Goal: Obtain resource: Obtain resource

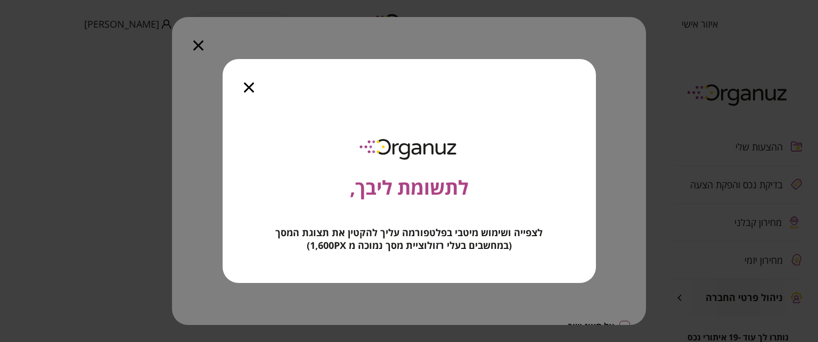
click at [248, 85] on icon "button" at bounding box center [249, 88] width 10 height 10
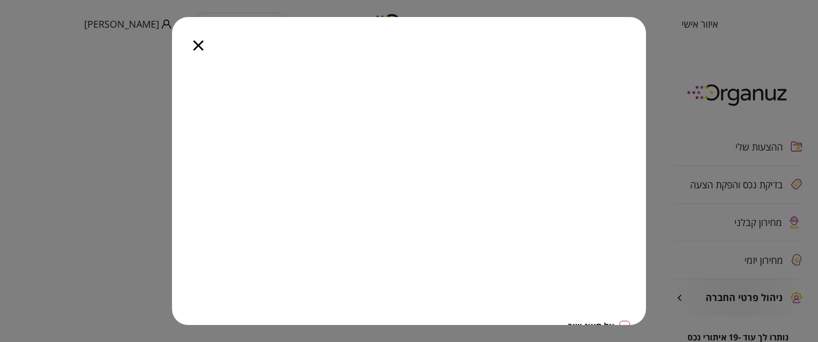
click at [198, 45] on icon "button" at bounding box center [198, 45] width 10 height 10
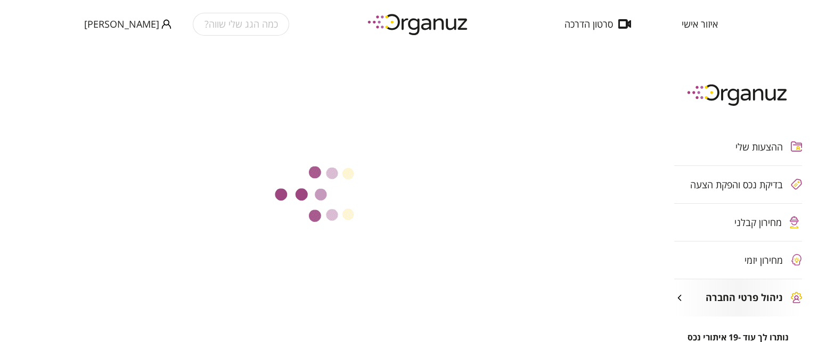
click at [705, 10] on div "איזור אישי סרטון הדרכה" at bounding box center [640, 24] width 186 height 48
click at [701, 19] on span "איזור אישי" at bounding box center [700, 24] width 36 height 11
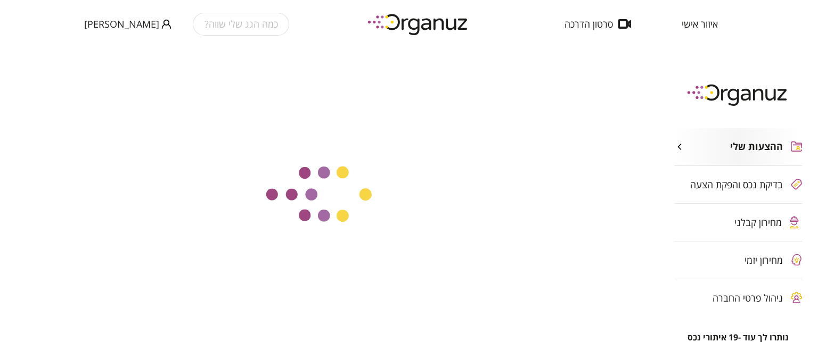
click at [706, 25] on span "איזור אישי" at bounding box center [700, 24] width 36 height 11
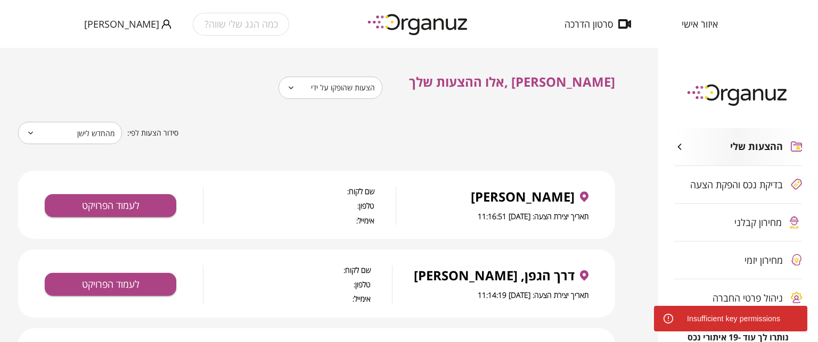
click at [365, 84] on body "**********" at bounding box center [409, 171] width 818 height 342
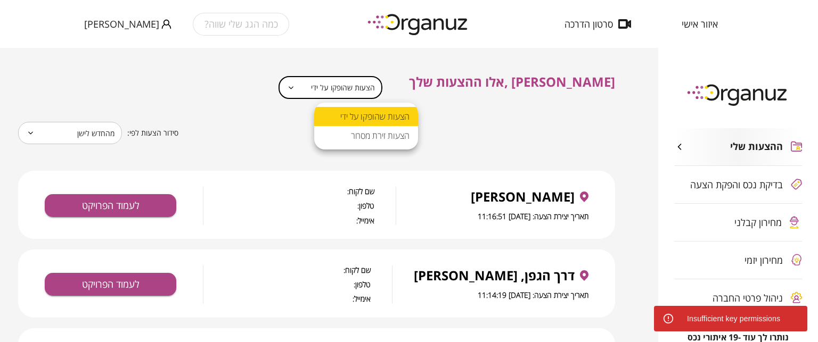
click at [364, 138] on li "הצעות זירת מסחר" at bounding box center [366, 135] width 104 height 19
type input "**********"
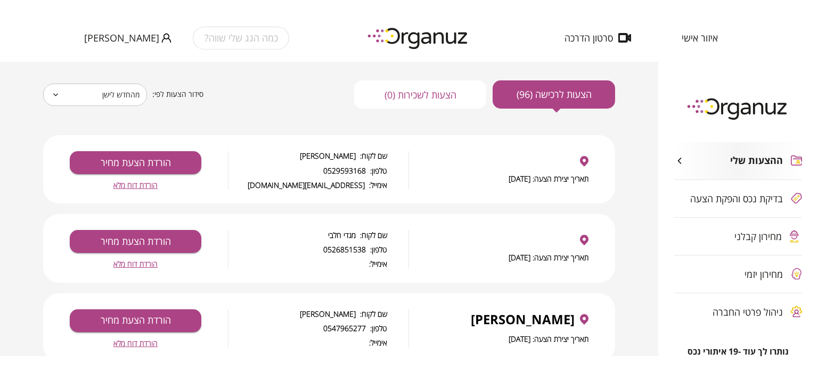
scroll to position [53, 0]
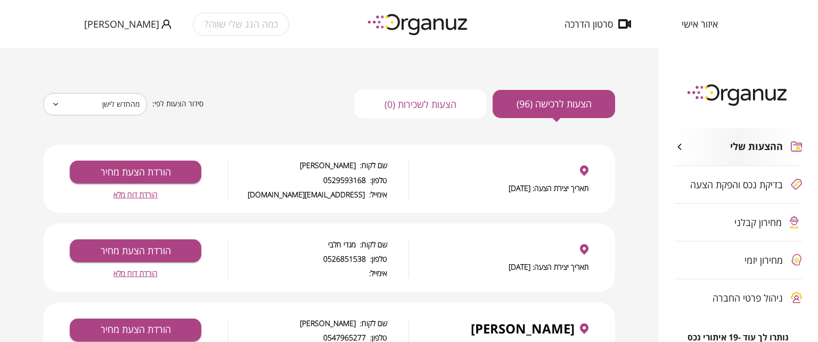
click at [143, 196] on span "הורדת דוח מלא" at bounding box center [135, 194] width 44 height 9
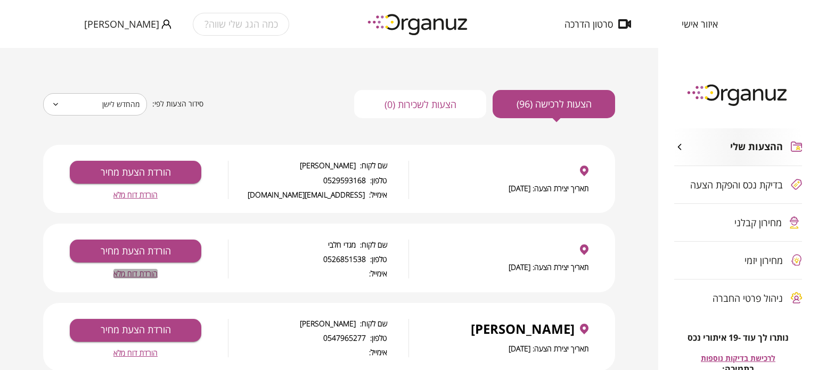
click at [134, 271] on span "הורדת דוח מלא" at bounding box center [135, 273] width 44 height 9
